Goal: Information Seeking & Learning: Understand process/instructions

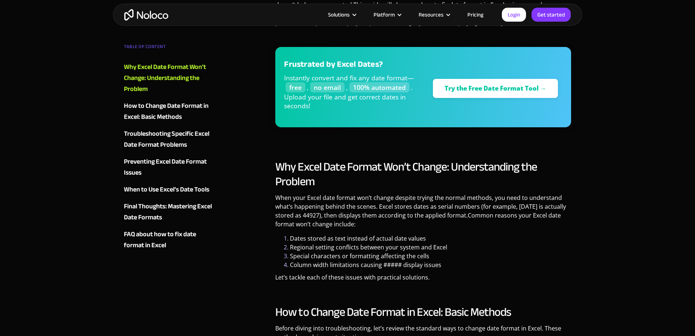
scroll to position [403, 0]
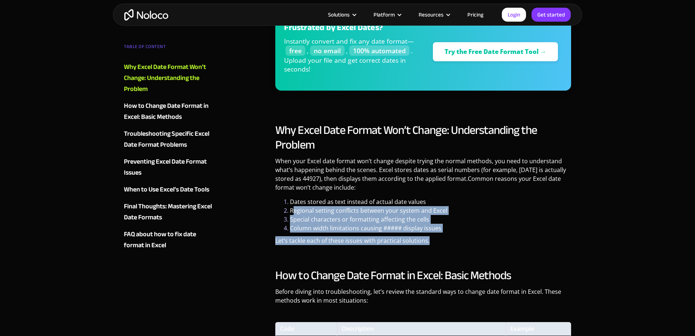
drag, startPoint x: 294, startPoint y: 209, endPoint x: 455, endPoint y: 235, distance: 162.7
click at [455, 235] on div "Why Excel Date Format Won’t Change: Understanding the Problem When your Excel d…" at bounding box center [423, 187] width 296 height 128
drag, startPoint x: 455, startPoint y: 235, endPoint x: 439, endPoint y: 242, distance: 17.6
click at [439, 242] on p "Let’s tackle each of these issues with practical solutions." at bounding box center [423, 243] width 296 height 14
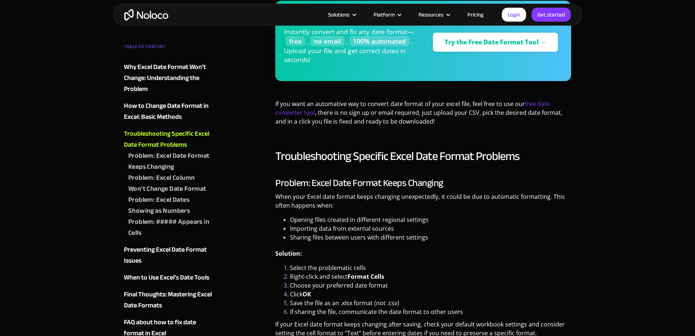
scroll to position [953, 0]
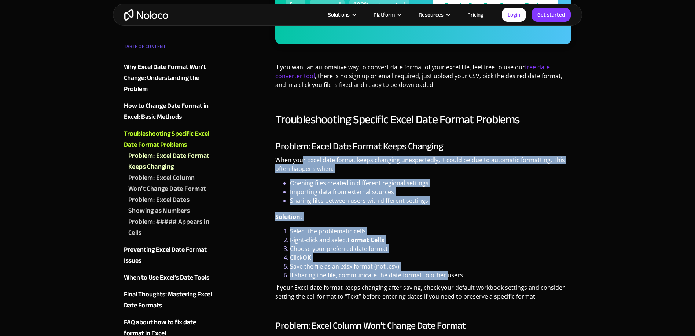
drag, startPoint x: 304, startPoint y: 160, endPoint x: 447, endPoint y: 275, distance: 183.6
click at [447, 275] on div "Problem: Excel Date Format Keeps Changing When your Excel date format keeps cha…" at bounding box center [423, 223] width 296 height 165
click at [324, 246] on li "Choose your preferred date format" at bounding box center [430, 248] width 281 height 9
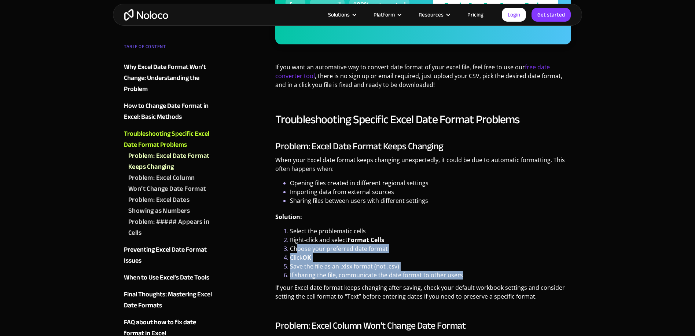
drag, startPoint x: 296, startPoint y: 250, endPoint x: 463, endPoint y: 275, distance: 168.6
click at [463, 275] on ol "Select the problematic cells Right-click and select Format Cells Choose your pr…" at bounding box center [423, 253] width 296 height 53
click at [377, 275] on li "If sharing the file, communicate the date format to other users" at bounding box center [430, 275] width 281 height 9
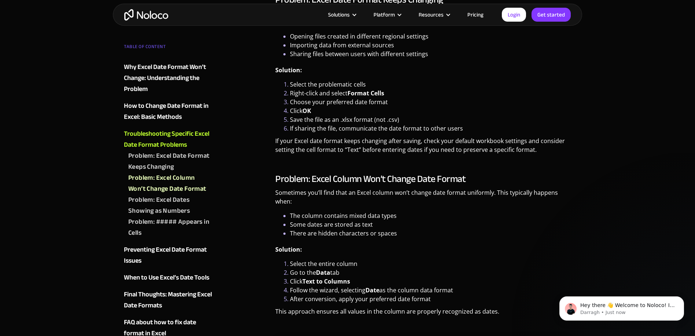
scroll to position [1137, 0]
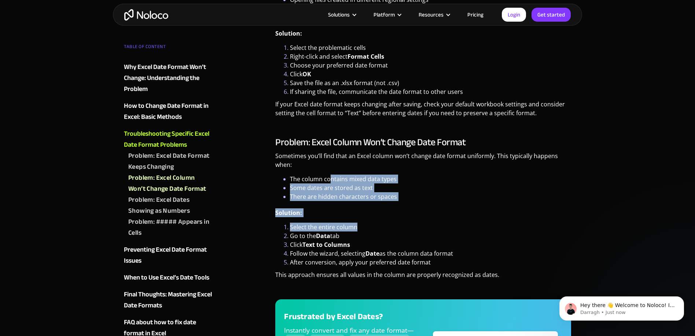
drag, startPoint x: 330, startPoint y: 178, endPoint x: 413, endPoint y: 228, distance: 97.4
click at [413, 228] on div "Problem: Excel Column Won’t Change Date Format Sometimes you’ll find that an Ex…" at bounding box center [423, 265] width 296 height 257
drag, startPoint x: 413, startPoint y: 228, endPoint x: 359, endPoint y: 199, distance: 61.5
click at [359, 199] on li "There are hidden characters or spaces" at bounding box center [430, 196] width 281 height 9
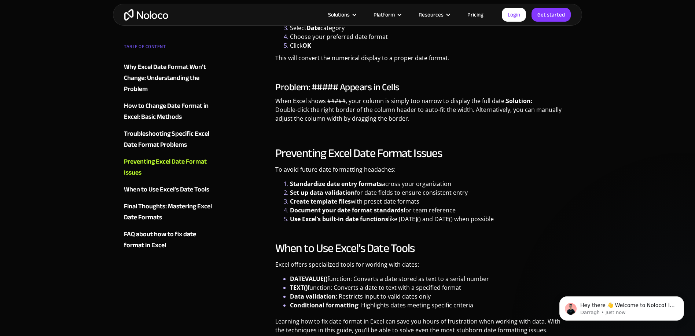
scroll to position [1613, 0]
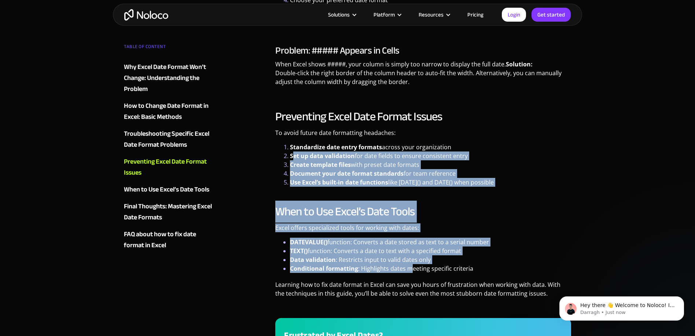
drag, startPoint x: 293, startPoint y: 151, endPoint x: 409, endPoint y: 266, distance: 162.8
click at [306, 240] on strong "DATEVALUE()" at bounding box center [308, 242] width 37 height 8
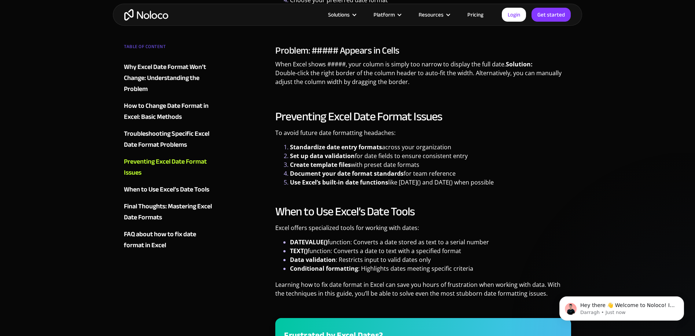
drag, startPoint x: 301, startPoint y: 226, endPoint x: 494, endPoint y: 243, distance: 192.9
click at [494, 243] on div "When to Use Excel’s Date Tools Excel offers specialized tools for working with …" at bounding box center [423, 308] width 296 height 209
drag, startPoint x: 494, startPoint y: 243, endPoint x: 436, endPoint y: 240, distance: 57.7
click at [436, 240] on li "DATEVALUE() function: Converts a date stored as text to a serial number" at bounding box center [430, 242] width 281 height 9
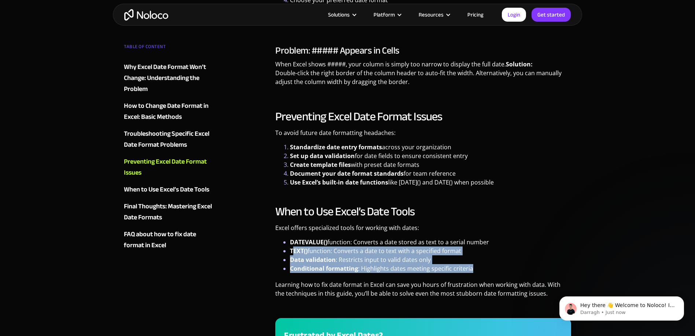
drag, startPoint x: 292, startPoint y: 250, endPoint x: 474, endPoint y: 272, distance: 183.5
click at [474, 272] on ul "DATEVALUE() function: Converts a date stored as text to a serial number TEXT() …" at bounding box center [423, 255] width 296 height 35
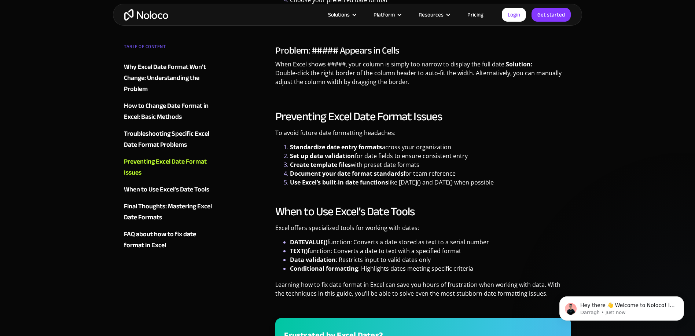
drag, startPoint x: 474, startPoint y: 272, endPoint x: 432, endPoint y: 278, distance: 43.0
click at [432, 278] on div "When to Use Excel’s Date Tools Excel offers specialized tools for working with …" at bounding box center [423, 308] width 296 height 209
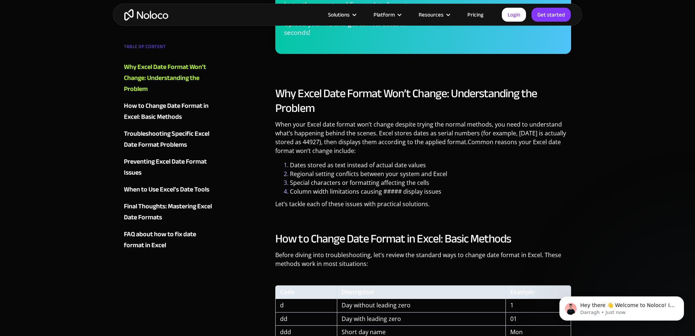
scroll to position [403, 0]
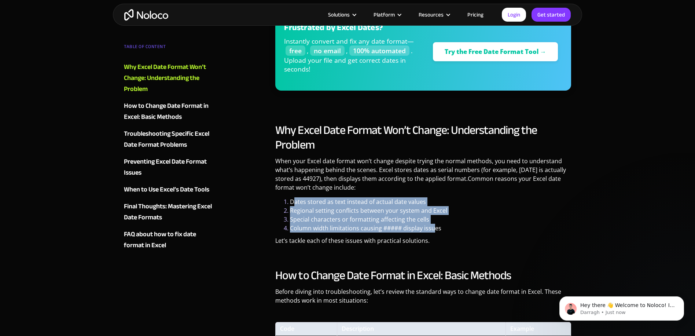
drag, startPoint x: 296, startPoint y: 201, endPoint x: 436, endPoint y: 230, distance: 143.2
click at [436, 230] on ol "Dates stored as text instead of actual date values Regional setting conflicts b…" at bounding box center [423, 214] width 296 height 35
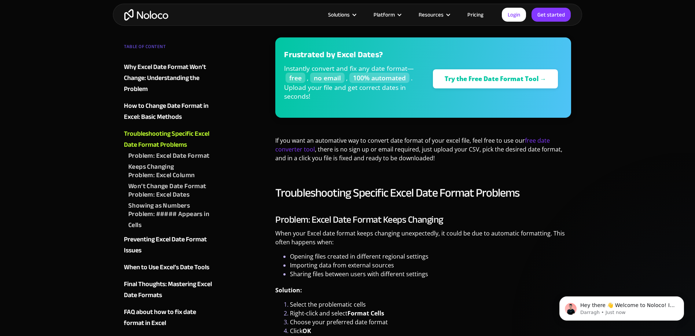
scroll to position [917, 0]
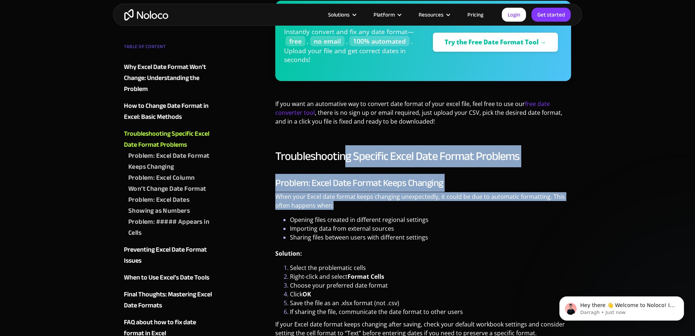
drag, startPoint x: 346, startPoint y: 157, endPoint x: 460, endPoint y: 204, distance: 123.3
drag, startPoint x: 453, startPoint y: 206, endPoint x: 423, endPoint y: 209, distance: 30.2
click at [423, 209] on p "When your Excel date format keeps changing unexpectedly, it could be due to aut…" at bounding box center [423, 203] width 296 height 23
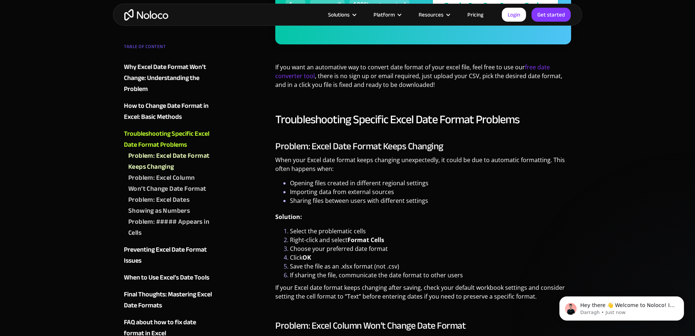
scroll to position [990, 0]
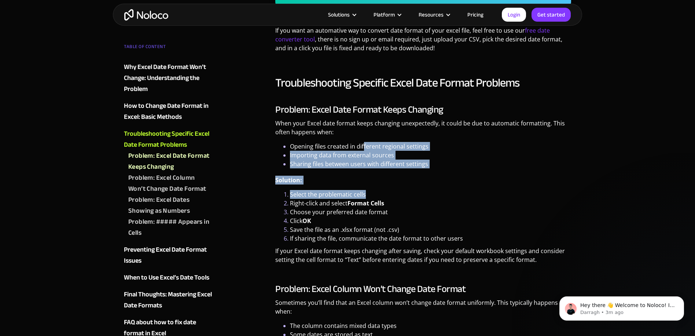
drag, startPoint x: 364, startPoint y: 145, endPoint x: 448, endPoint y: 193, distance: 97.4
click at [448, 193] on div "Problem: Excel Date Format Keeps Changing When your Excel date format keeps cha…" at bounding box center [423, 186] width 296 height 165
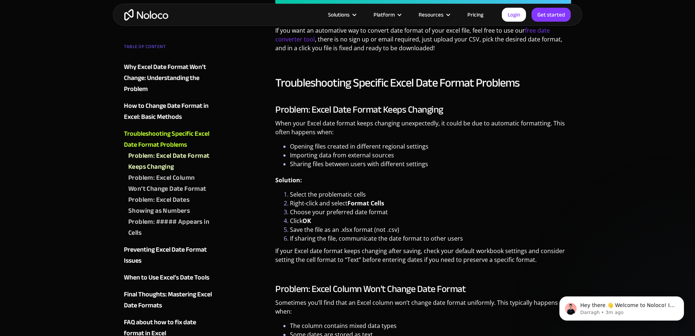
drag, startPoint x: 448, startPoint y: 193, endPoint x: 415, endPoint y: 200, distance: 33.7
click at [415, 200] on li "Right-click and select Format Cells" at bounding box center [430, 203] width 281 height 9
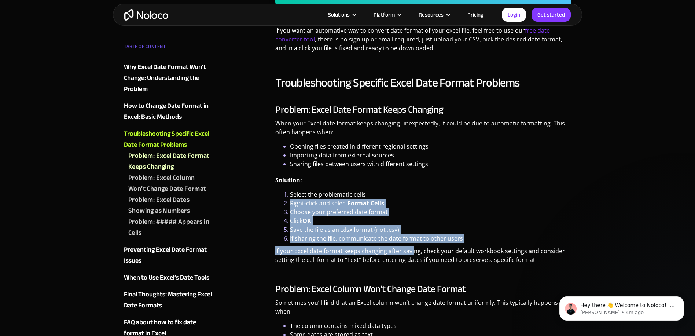
drag, startPoint x: 413, startPoint y: 253, endPoint x: 455, endPoint y: 192, distance: 74.6
click at [455, 192] on div "Problem: Excel Date Format Keeps Changing When your Excel date format keeps cha…" at bounding box center [423, 186] width 296 height 165
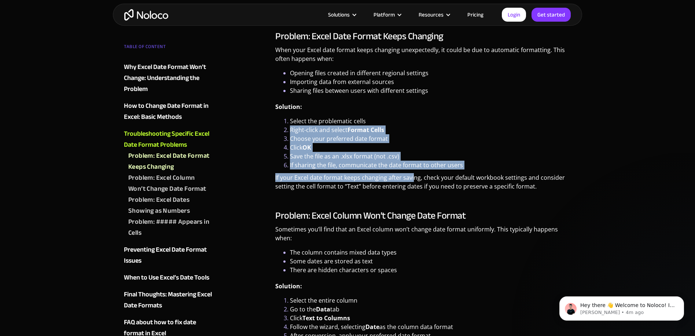
scroll to position [1100, 0]
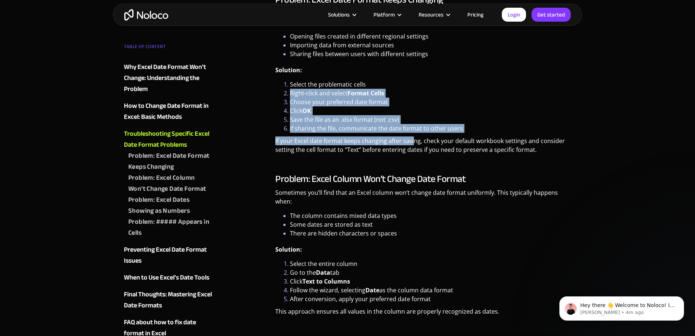
drag, startPoint x: 352, startPoint y: 195, endPoint x: 503, endPoint y: 268, distance: 167.4
click at [503, 268] on div "Problem: Excel Column Won’t Change Date Format Sometimes you’ll find that an Ex…" at bounding box center [423, 301] width 296 height 257
